Goal: Task Accomplishment & Management: Manage account settings

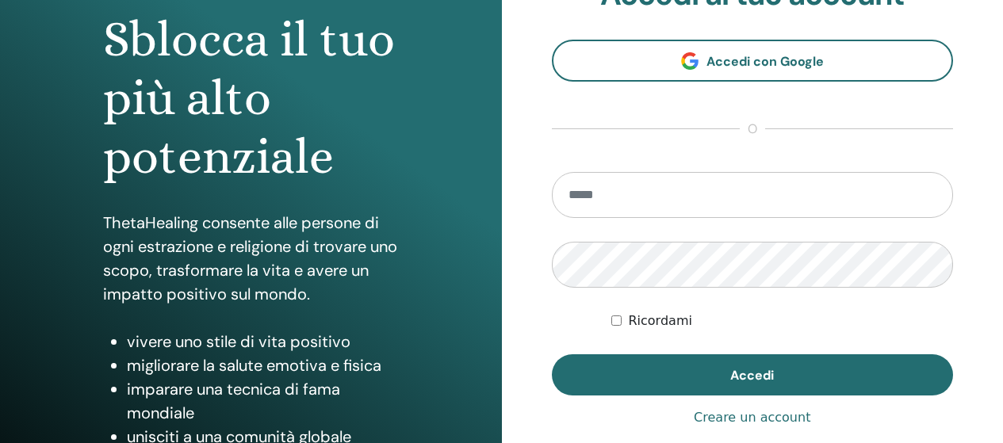
scroll to position [238, 0]
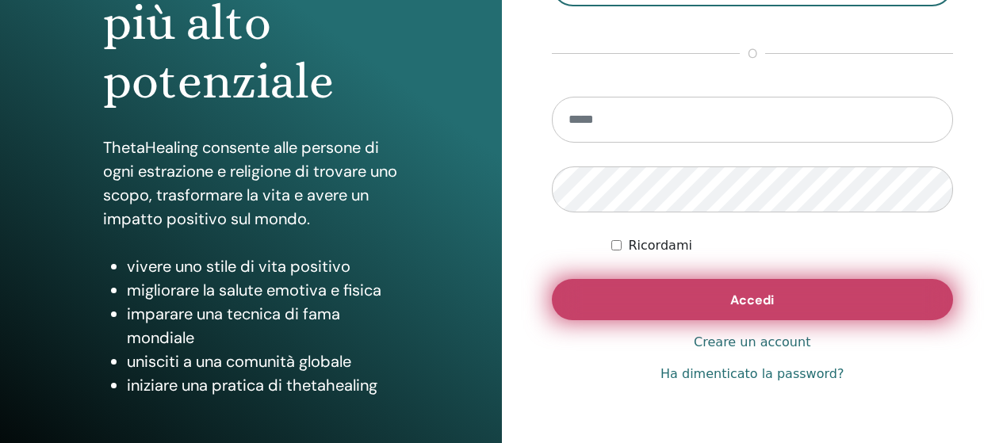
type input "**********"
click at [718, 299] on button "Accedi" at bounding box center [753, 299] width 402 height 41
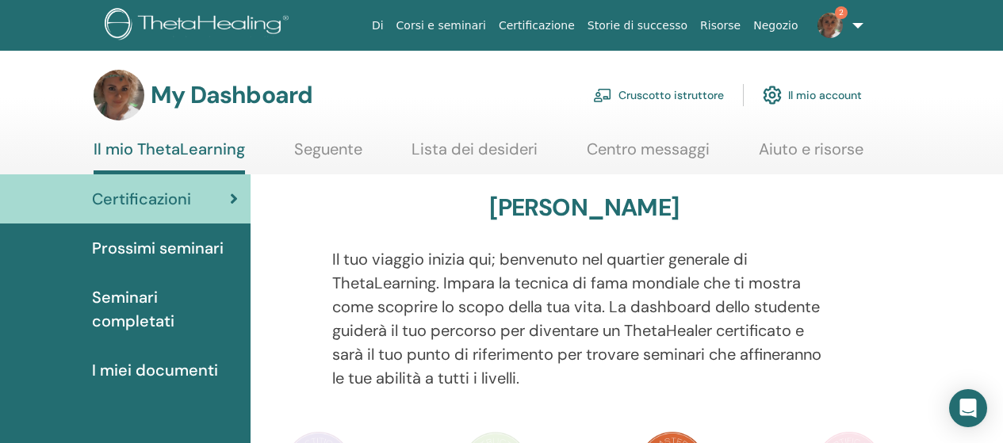
click at [189, 247] on span "Prossimi seminari" at bounding box center [158, 248] width 132 height 24
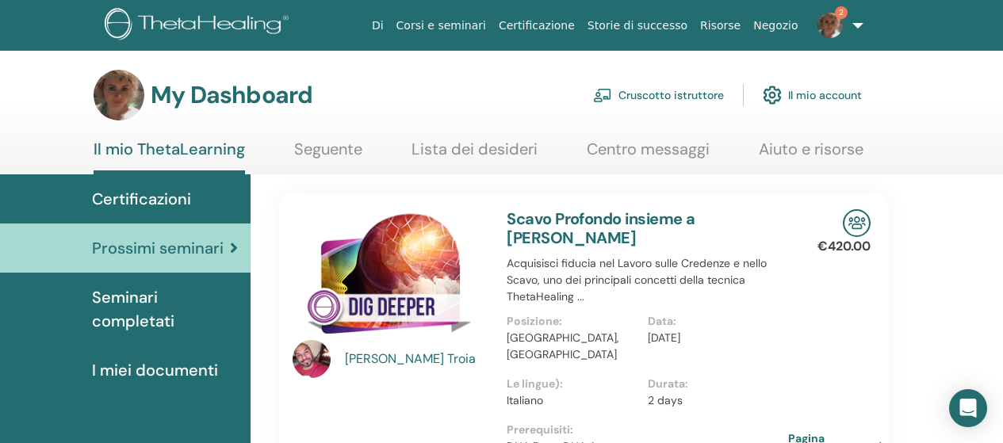
click at [681, 90] on link "Cruscotto istruttore" at bounding box center [658, 95] width 131 height 35
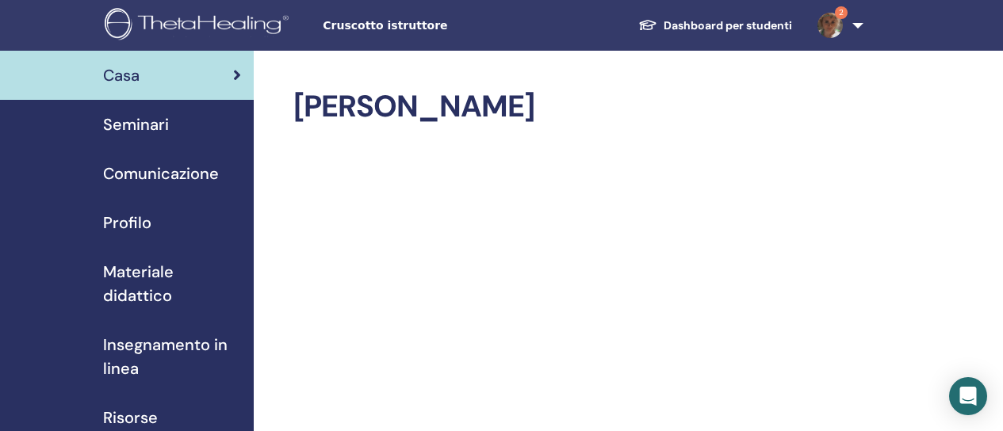
click at [138, 115] on span "Seminari" at bounding box center [136, 125] width 66 height 24
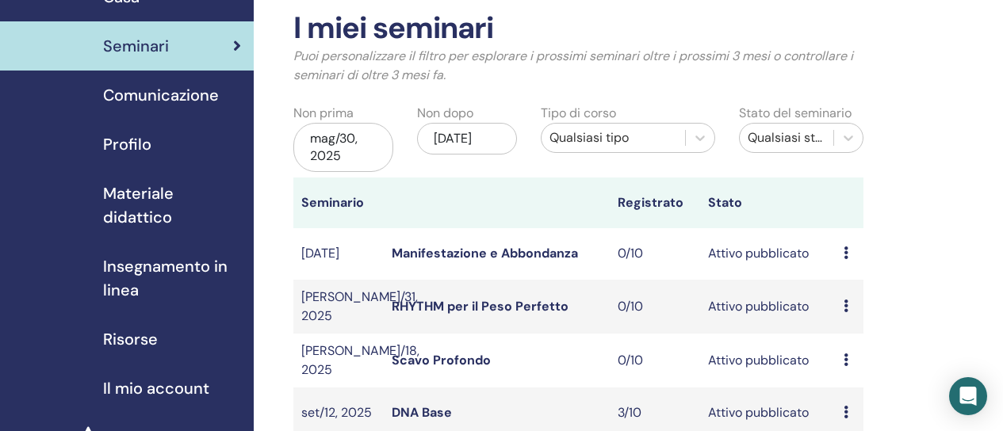
scroll to position [159, 0]
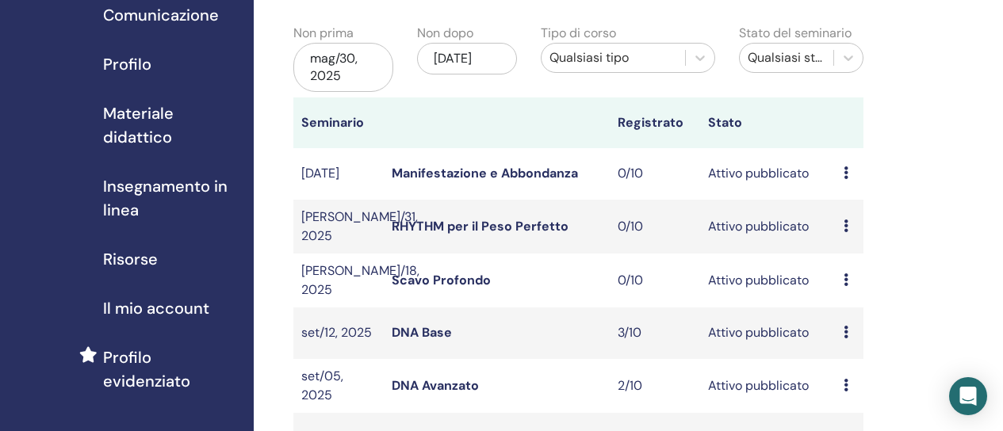
click at [486, 222] on link "RHYTHM per il Peso Perfetto" at bounding box center [480, 226] width 177 height 17
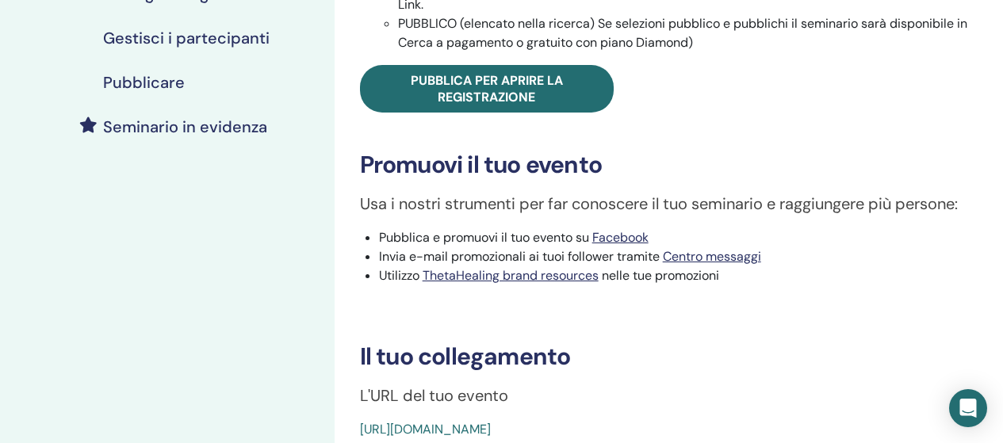
scroll to position [317, 0]
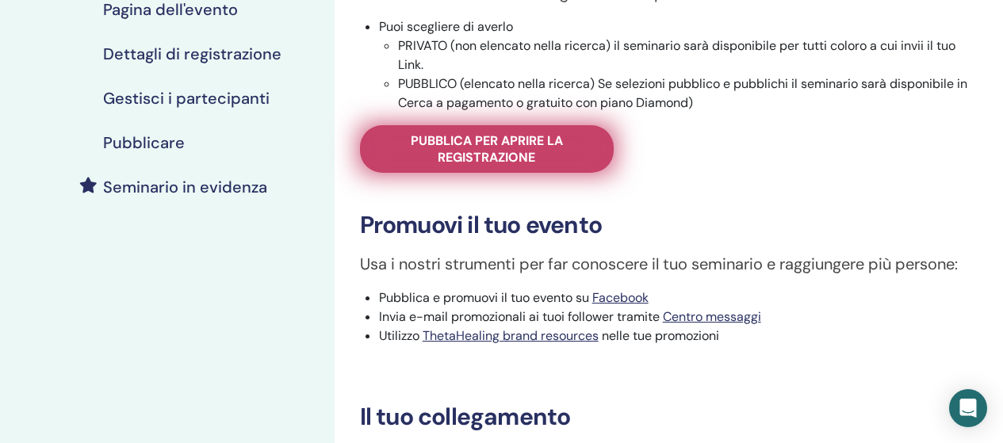
click at [492, 150] on span "Pubblica per aprire la registrazione" at bounding box center [487, 148] width 214 height 33
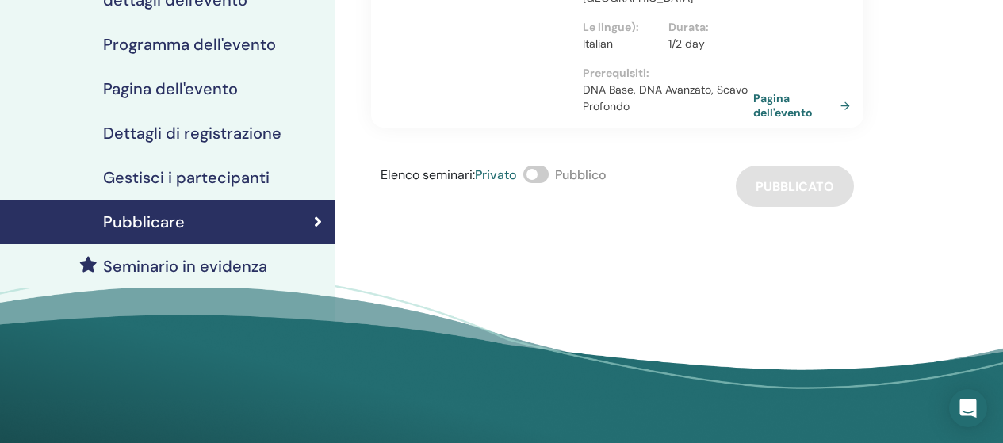
scroll to position [79, 0]
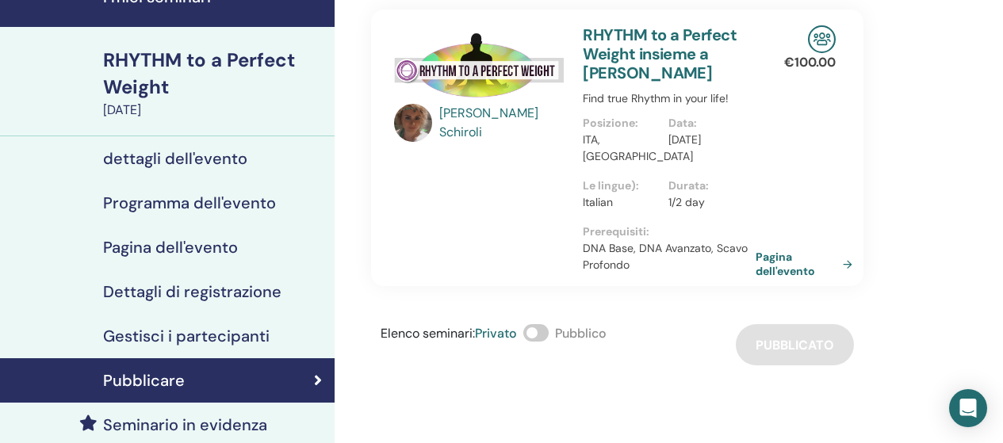
click at [786, 266] on link "Pagina dell'evento" at bounding box center [806, 264] width 103 height 29
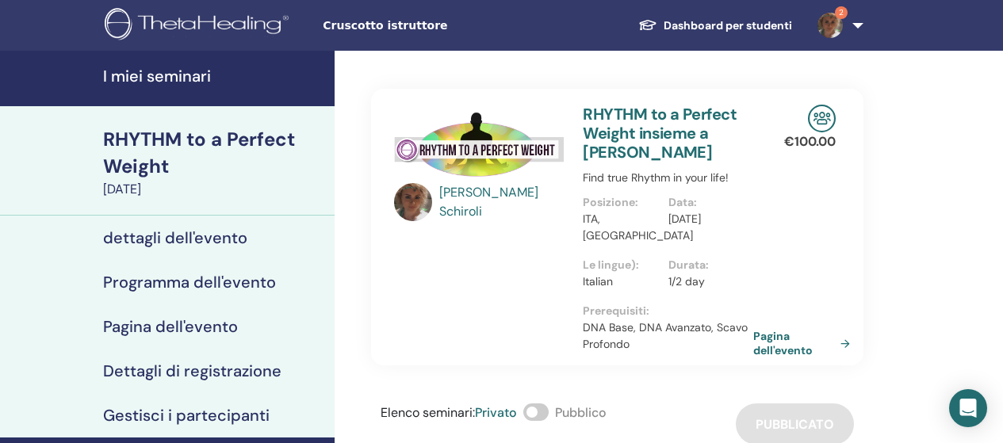
click at [153, 86] on link "I miei seminari" at bounding box center [167, 78] width 335 height 55
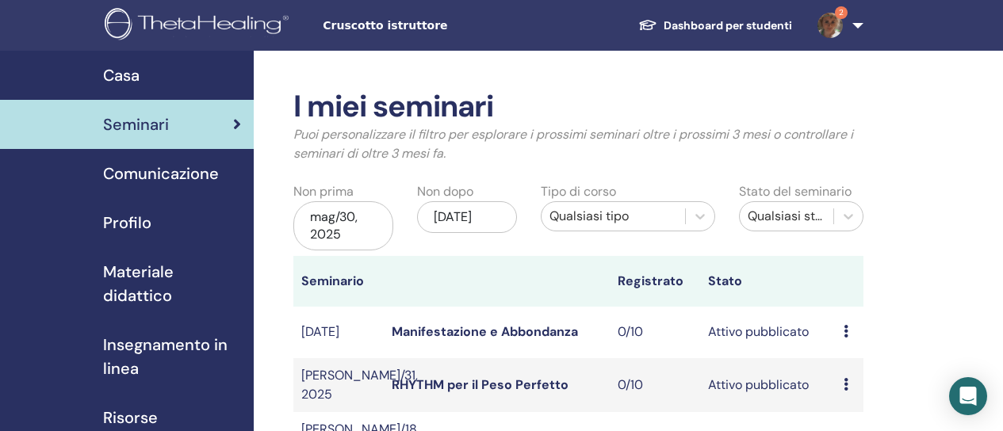
click at [494, 340] on link "Manifestazione e Abbondanza" at bounding box center [485, 331] width 186 height 17
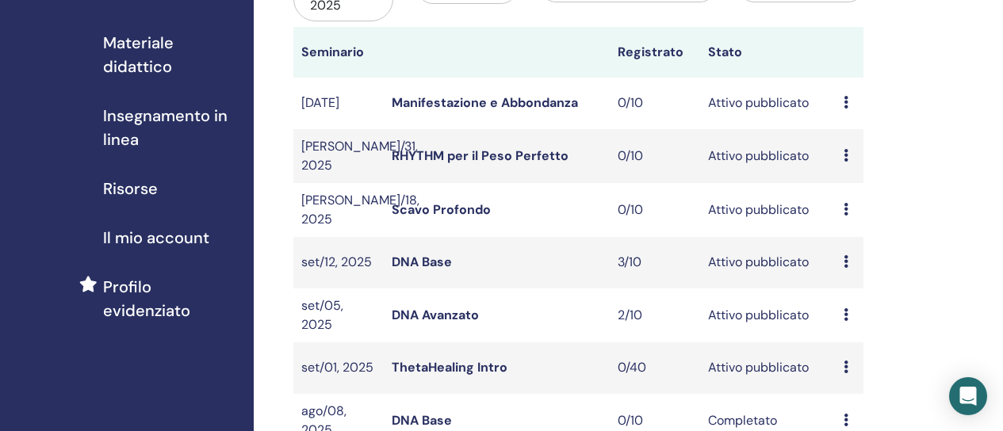
scroll to position [238, 0]
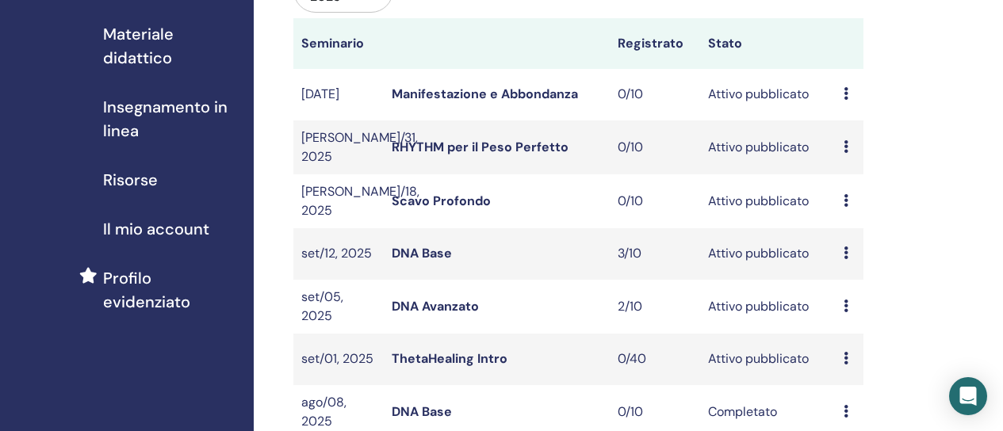
click at [470, 193] on link "Scavo Profondo" at bounding box center [441, 201] width 99 height 17
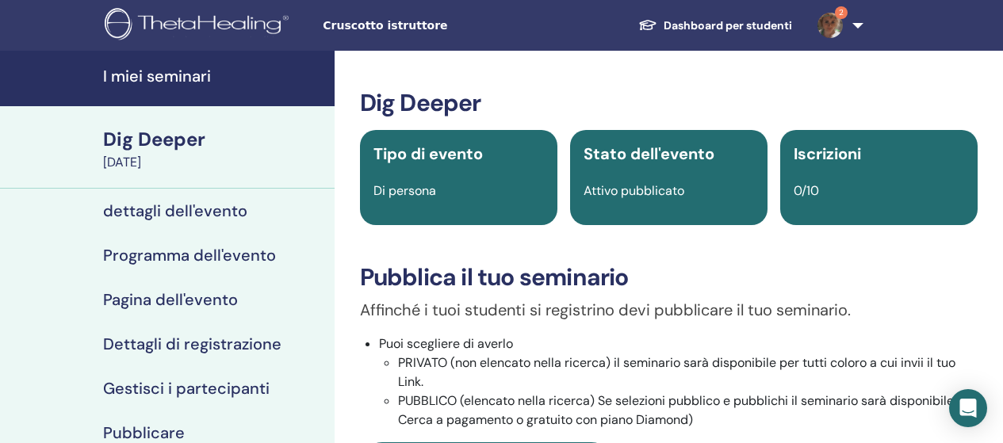
click at [841, 25] on img at bounding box center [829, 25] width 25 height 25
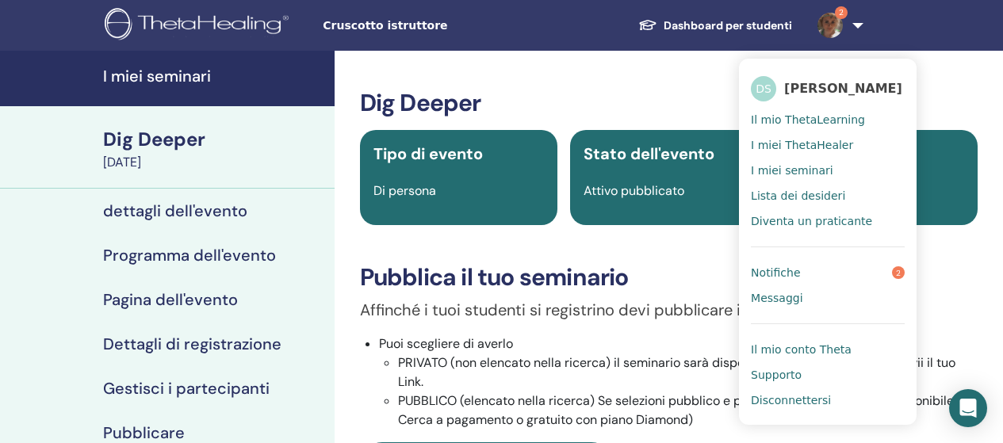
click at [801, 268] on link "Notifiche 2" at bounding box center [828, 272] width 154 height 25
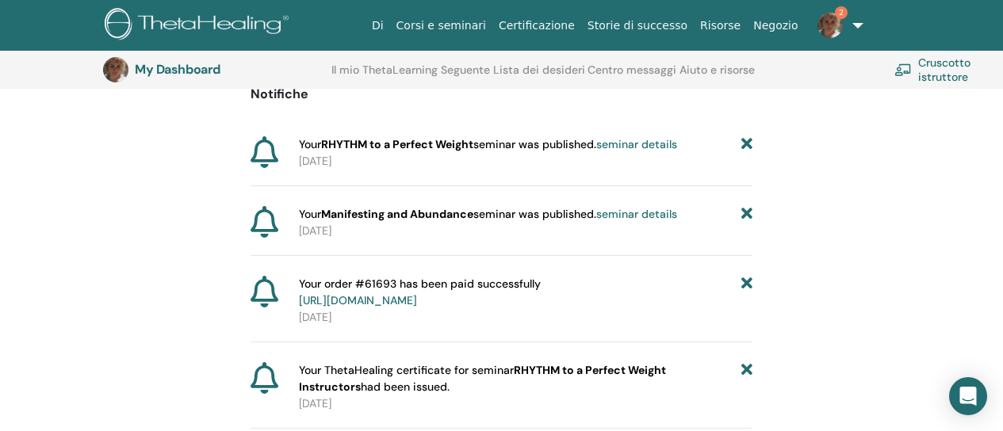
scroll to position [197, 0]
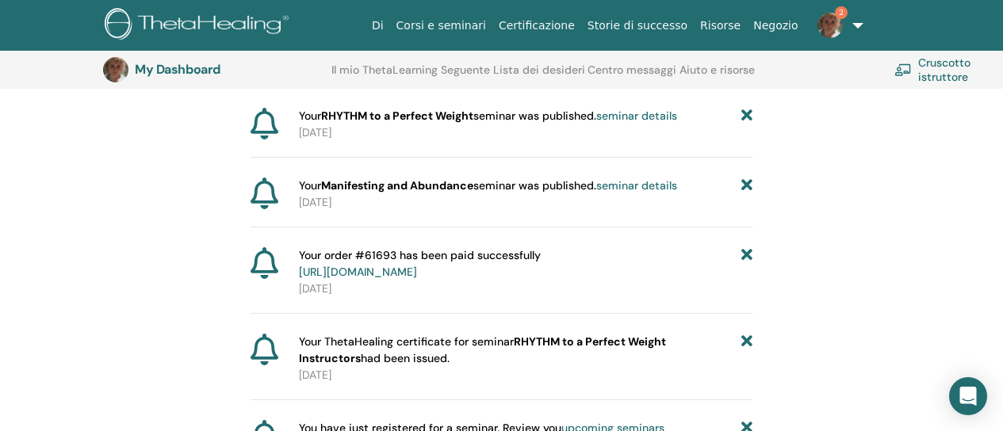
click at [417, 271] on link "https://member.thetahealing.com/member/account/subscriptions/purchases" at bounding box center [358, 272] width 118 height 14
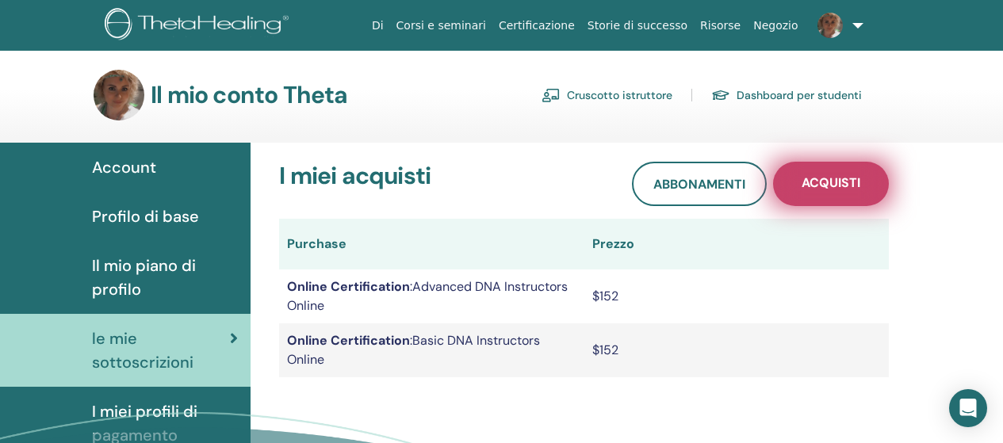
click at [832, 196] on link "Acquisti" at bounding box center [831, 184] width 116 height 44
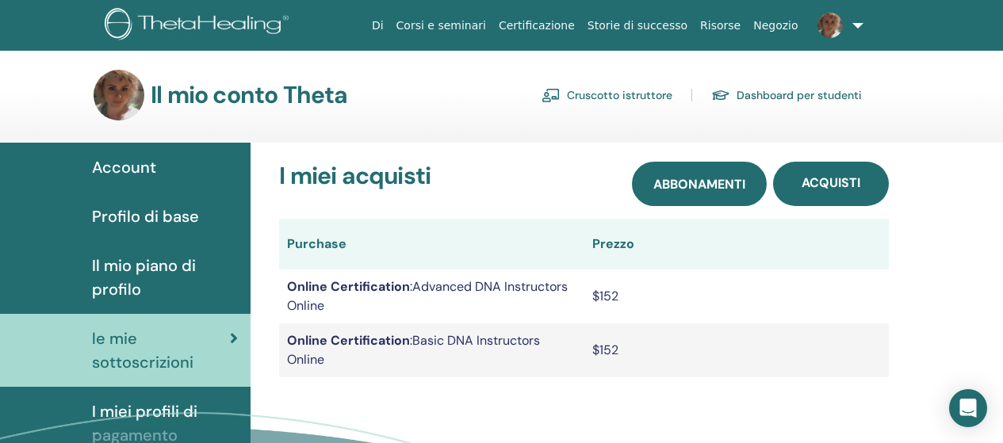
click at [687, 187] on span "Abbonamenti" at bounding box center [699, 184] width 92 height 17
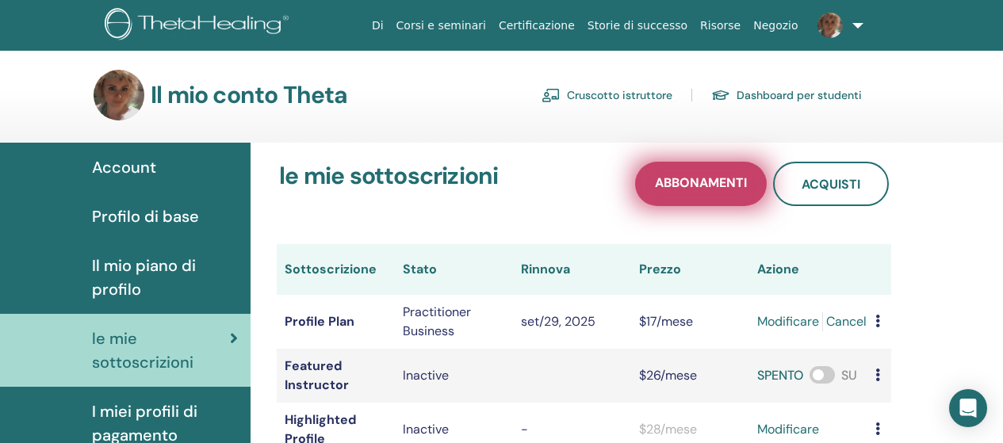
scroll to position [79, 0]
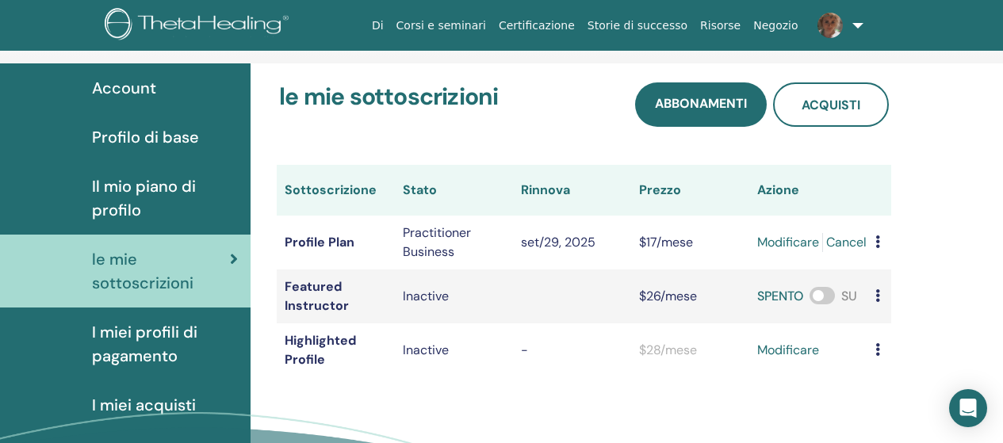
click at [878, 243] on icon at bounding box center [877, 241] width 5 height 13
click at [922, 228] on div "le mie sottoscrizioni Abbonamenti Acquisti Sottoscrizione Stato Rinnova Prezzo …" at bounding box center [627, 316] width 752 height 507
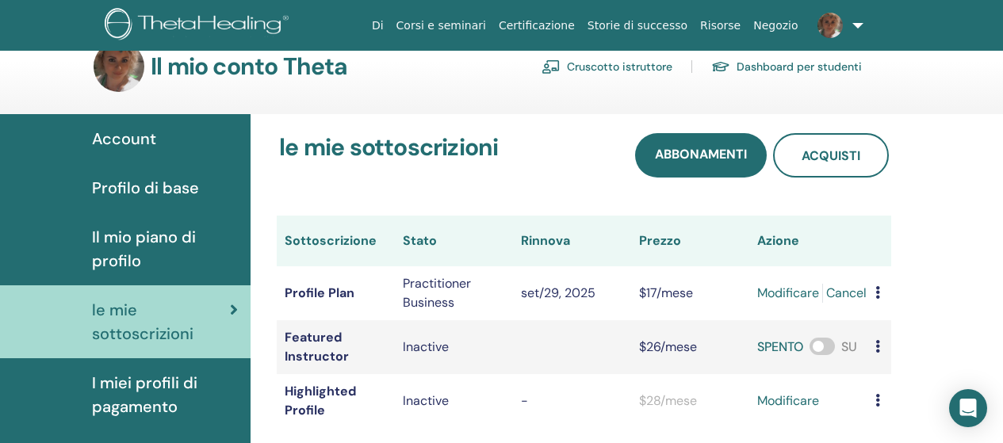
scroll to position [0, 0]
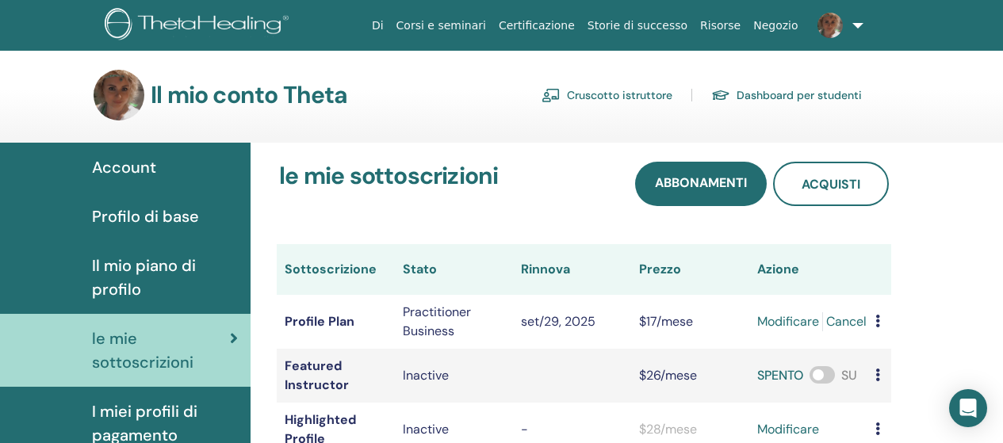
click at [161, 212] on span "Profilo di base" at bounding box center [145, 217] width 107 height 24
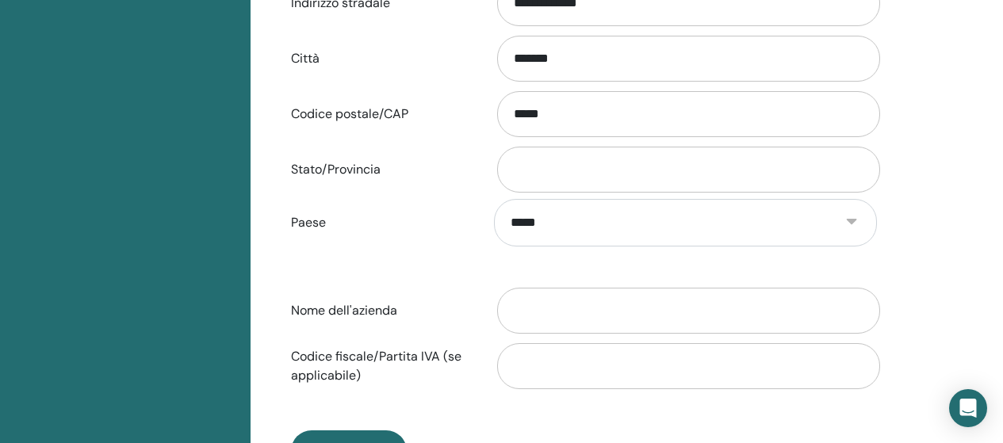
scroll to position [828, 0]
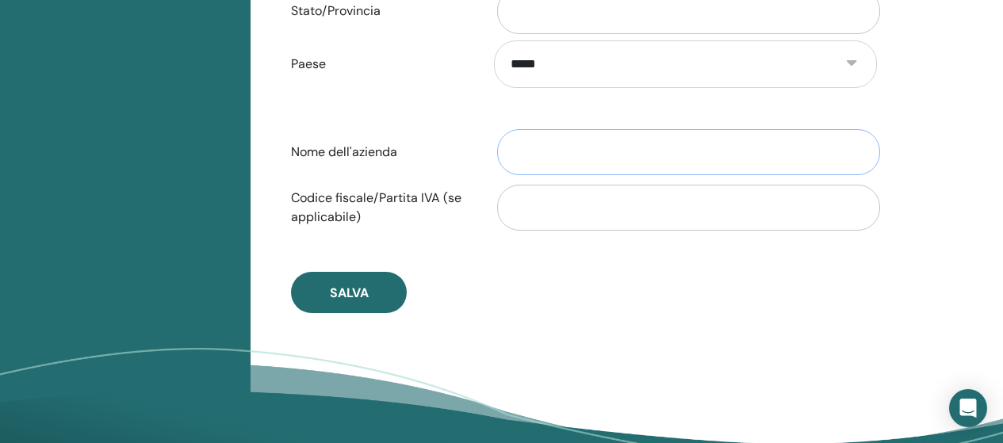
click at [709, 147] on input "Nome dell'azienda" at bounding box center [688, 152] width 383 height 46
type input "**********"
type input "**"
click at [610, 209] on input "Codice fiscale/Partita IVA (se applicabile)" at bounding box center [688, 208] width 383 height 46
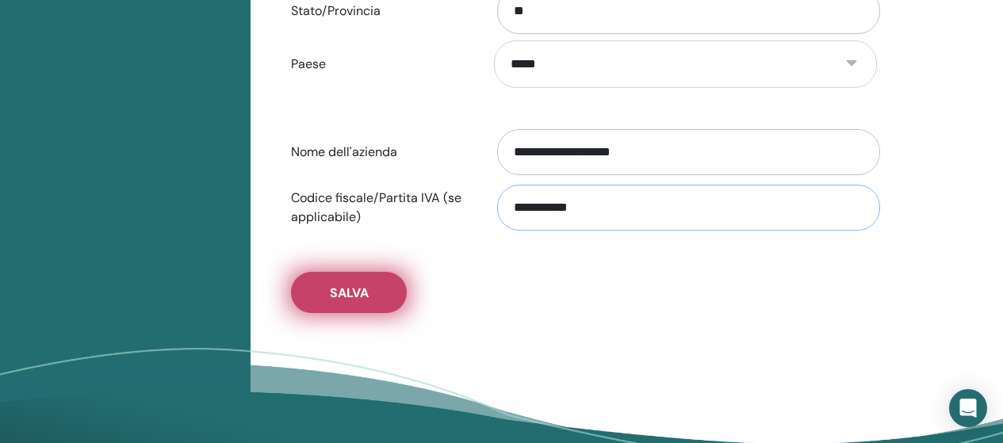
type input "**********"
click at [359, 292] on span "Salva" at bounding box center [349, 293] width 39 height 17
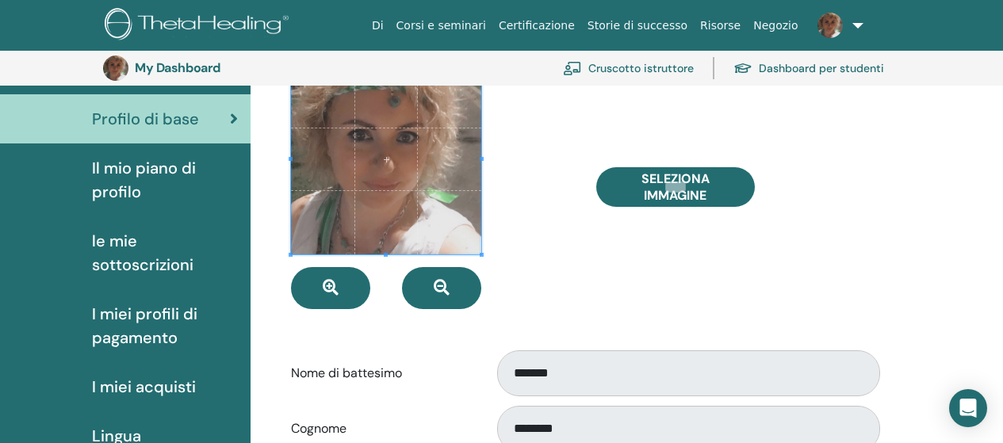
scroll to position [114, 0]
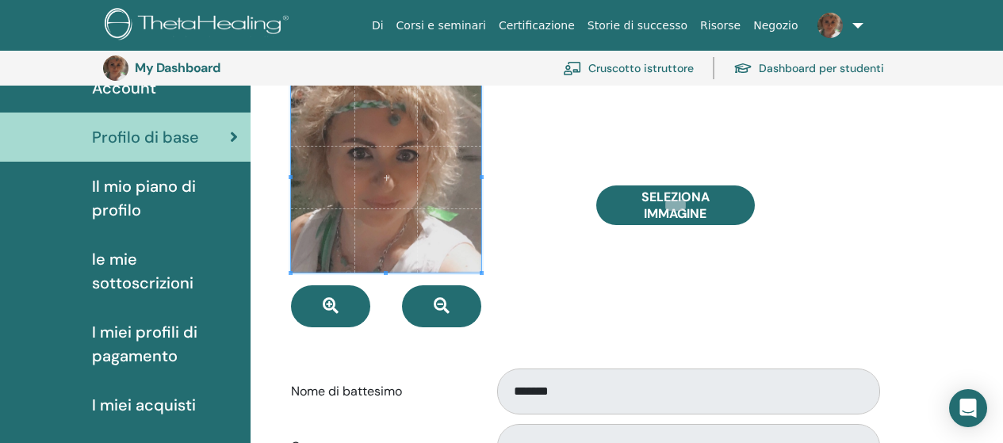
click at [136, 273] on span "le mie sottoscrizioni" at bounding box center [165, 271] width 146 height 48
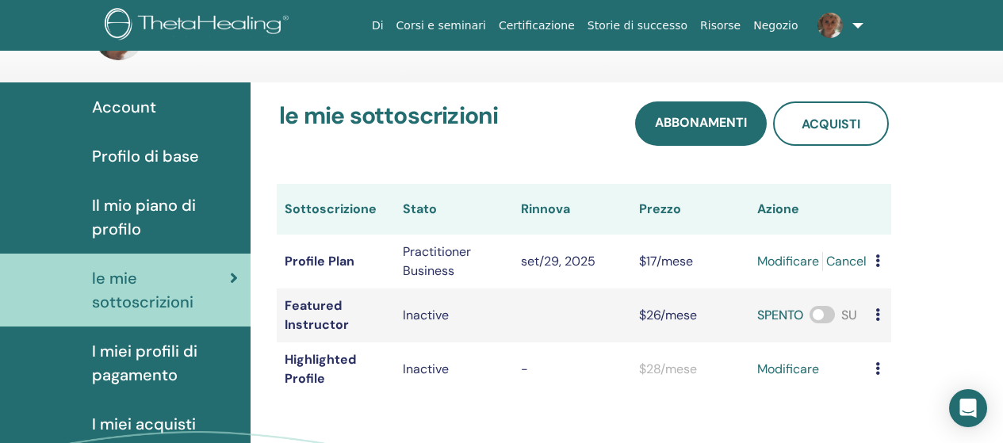
scroll to position [79, 0]
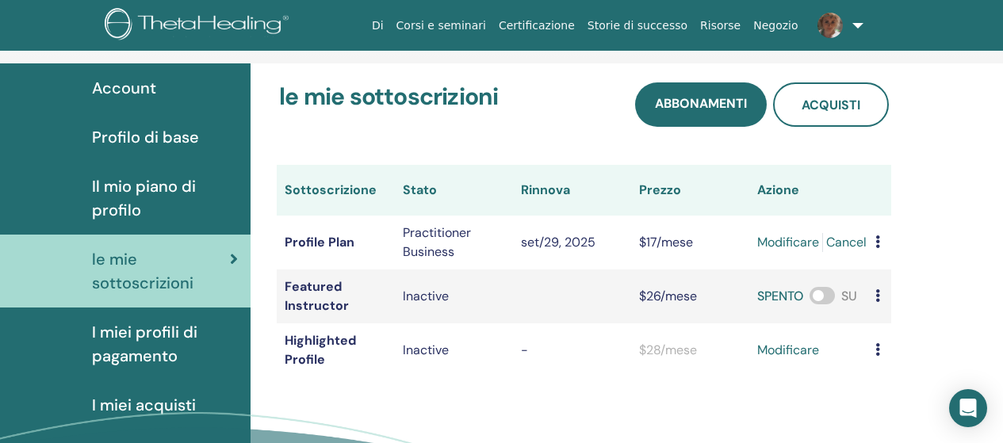
click at [177, 327] on span "I miei profili di pagamento" at bounding box center [165, 344] width 146 height 48
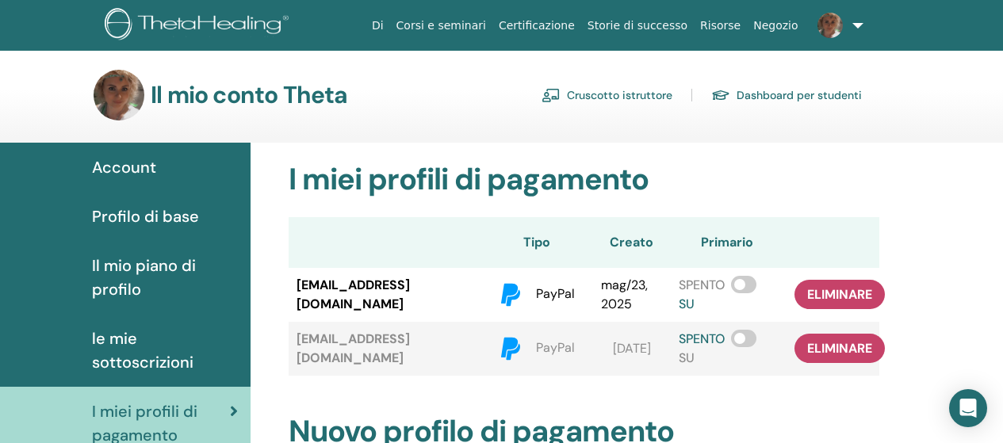
click at [139, 169] on span "Account" at bounding box center [124, 167] width 64 height 24
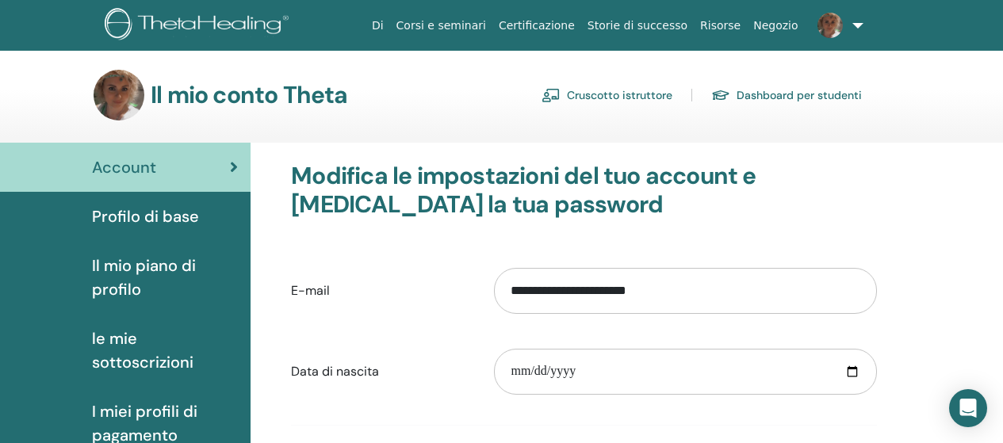
click at [628, 86] on link "Cruscotto istruttore" at bounding box center [606, 94] width 131 height 25
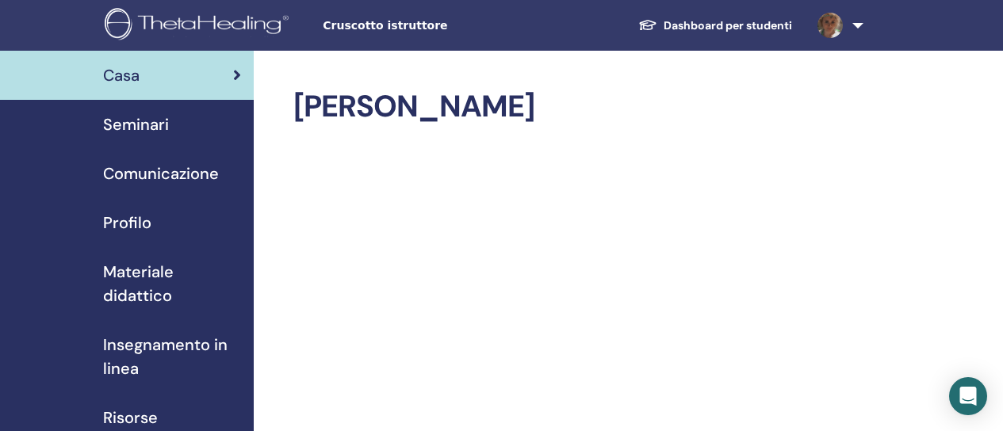
click at [159, 128] on span "Seminari" at bounding box center [136, 125] width 66 height 24
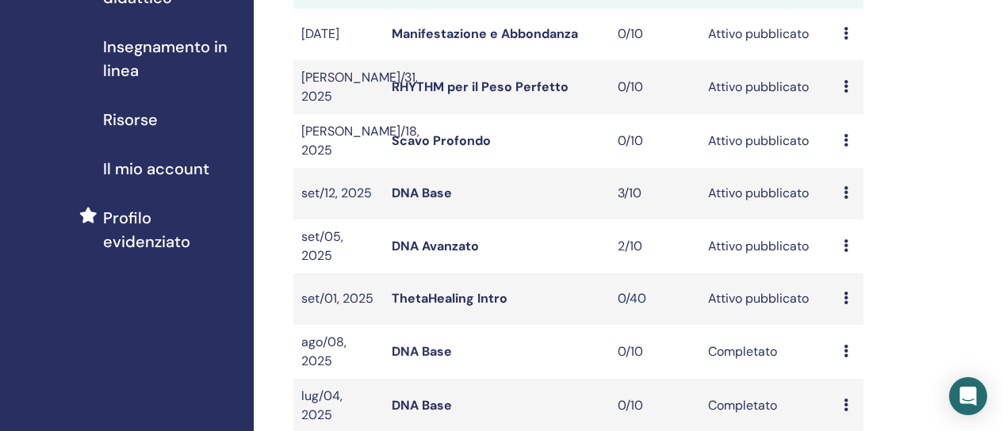
scroll to position [317, 0]
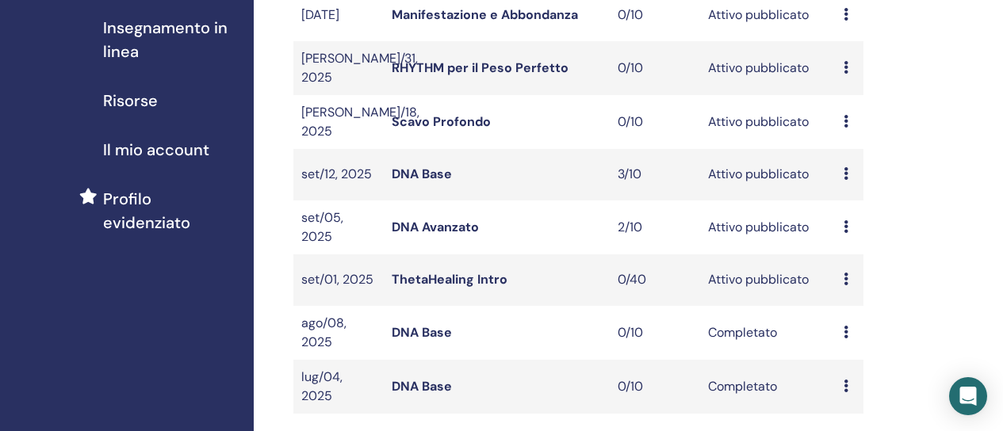
click at [449, 167] on link "DNA Base" at bounding box center [422, 174] width 60 height 17
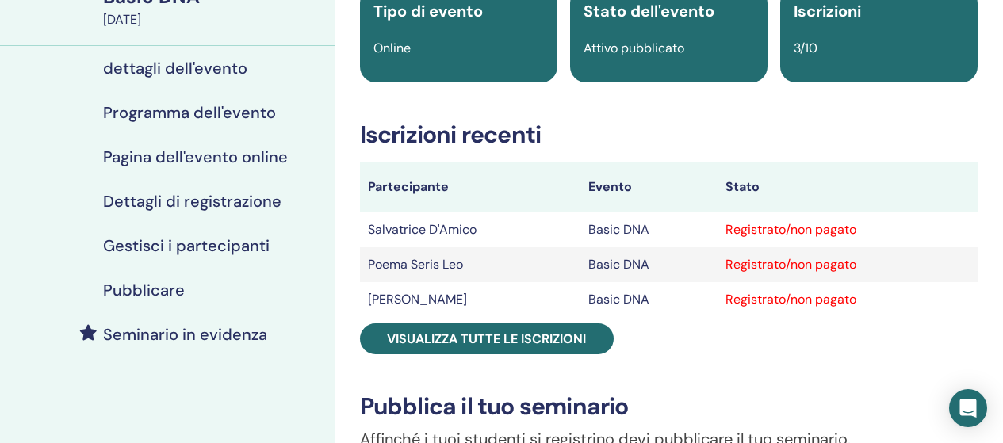
scroll to position [159, 0]
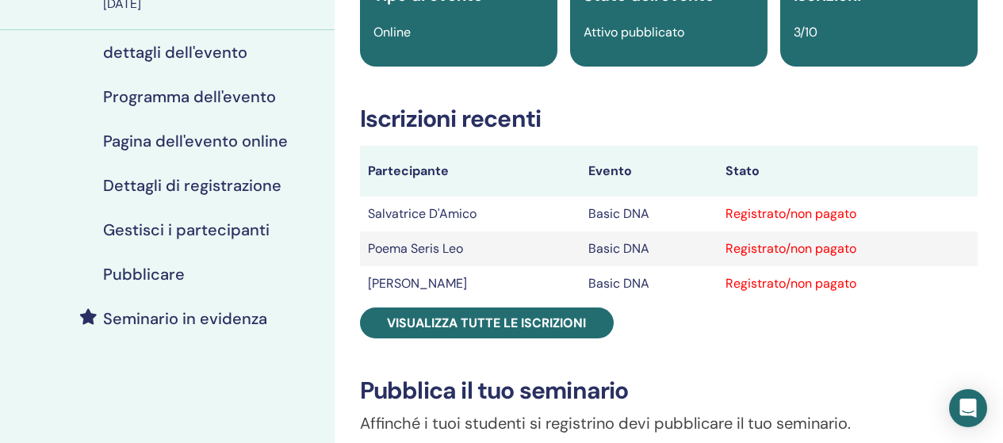
click at [842, 209] on div "Registrato/non pagato" at bounding box center [847, 214] width 244 height 19
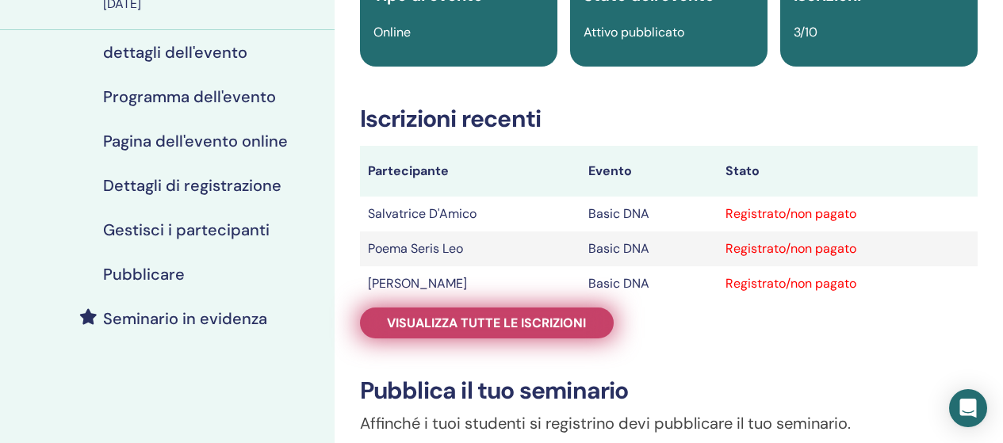
click at [480, 315] on span "Visualizza tutte le iscrizioni" at bounding box center [486, 323] width 199 height 17
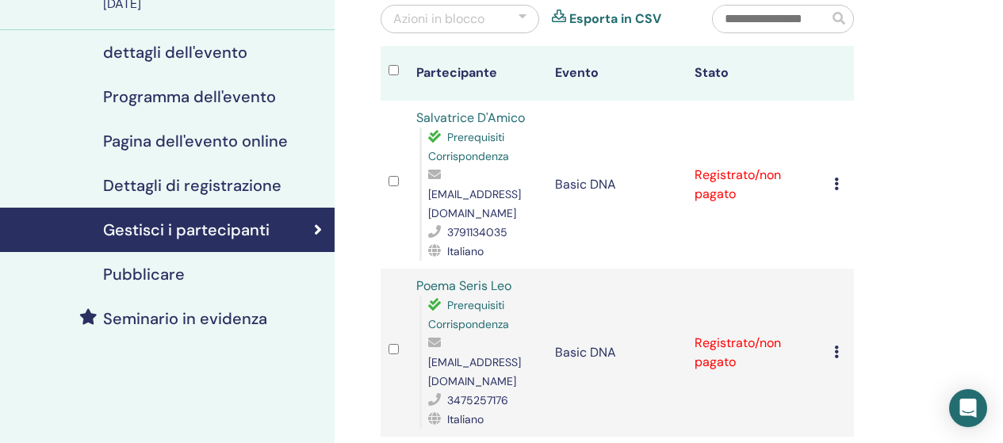
click at [836, 175] on div "Annulla registrazione Non autocertificare Contrassegna come pagato Contrassegna…" at bounding box center [840, 184] width 12 height 19
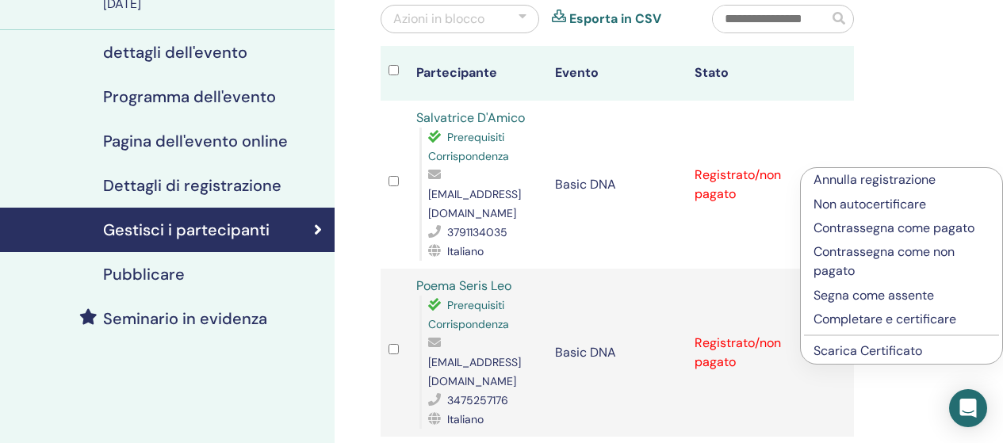
click at [834, 228] on p "Contrassegna come pagato" at bounding box center [901, 228] width 176 height 19
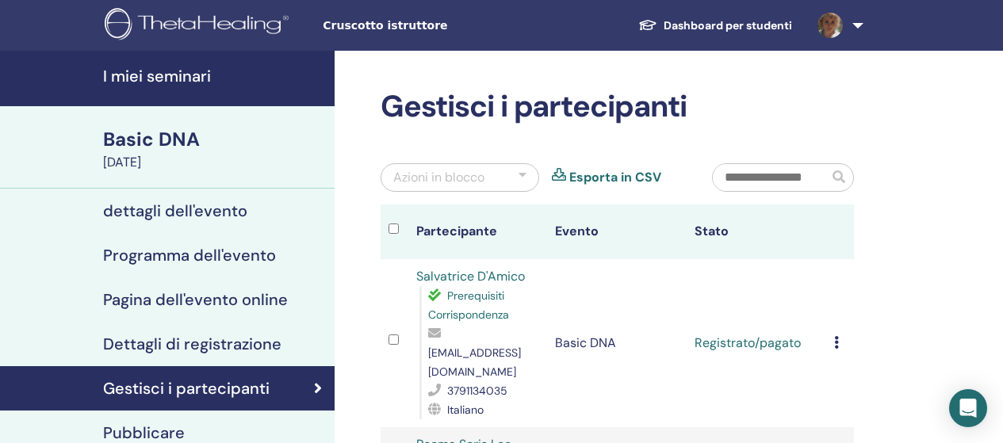
click at [178, 75] on h4 "I miei seminari" at bounding box center [214, 76] width 222 height 19
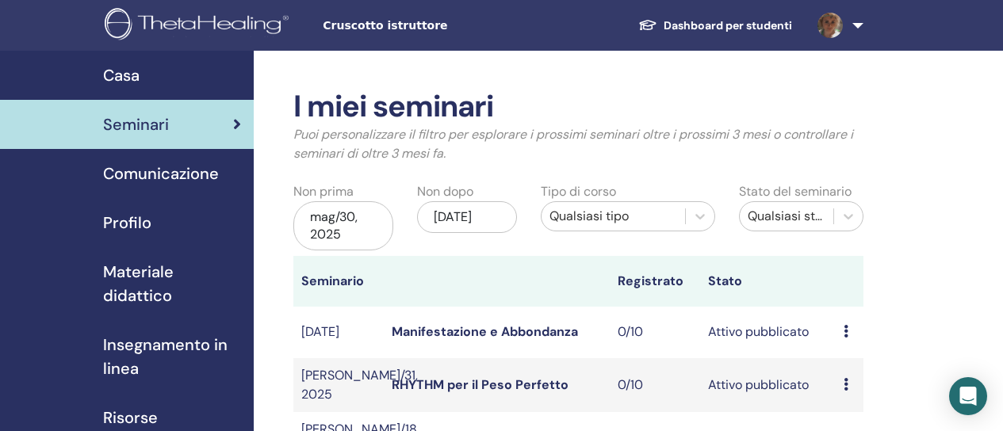
click at [155, 68] on div "Casa" at bounding box center [127, 75] width 228 height 24
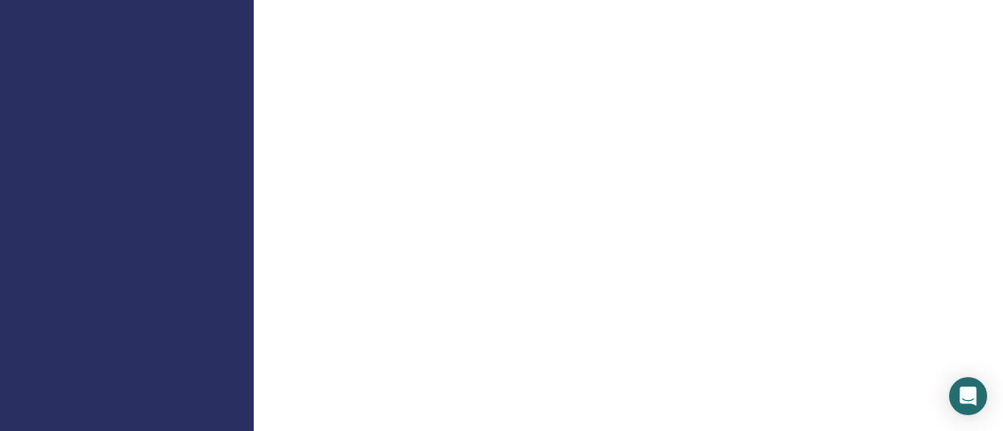
scroll to position [1189, 0]
